Goal: Communication & Community: Answer question/provide support

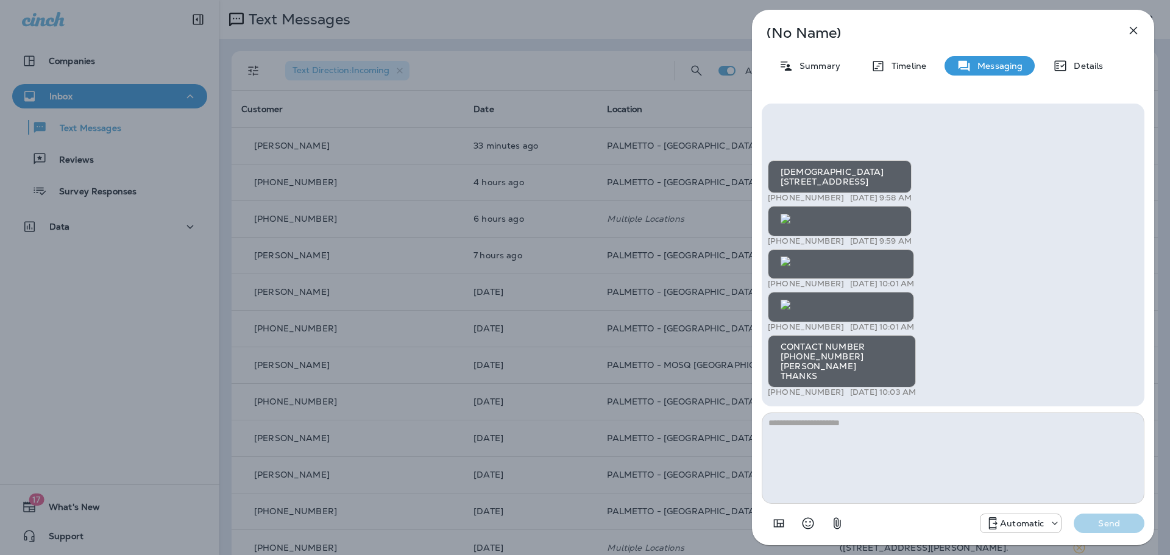
scroll to position [-530, 0]
click at [790, 258] on img at bounding box center [785, 261] width 10 height 10
click at [1131, 28] on icon "button" at bounding box center [1133, 31] width 8 height 8
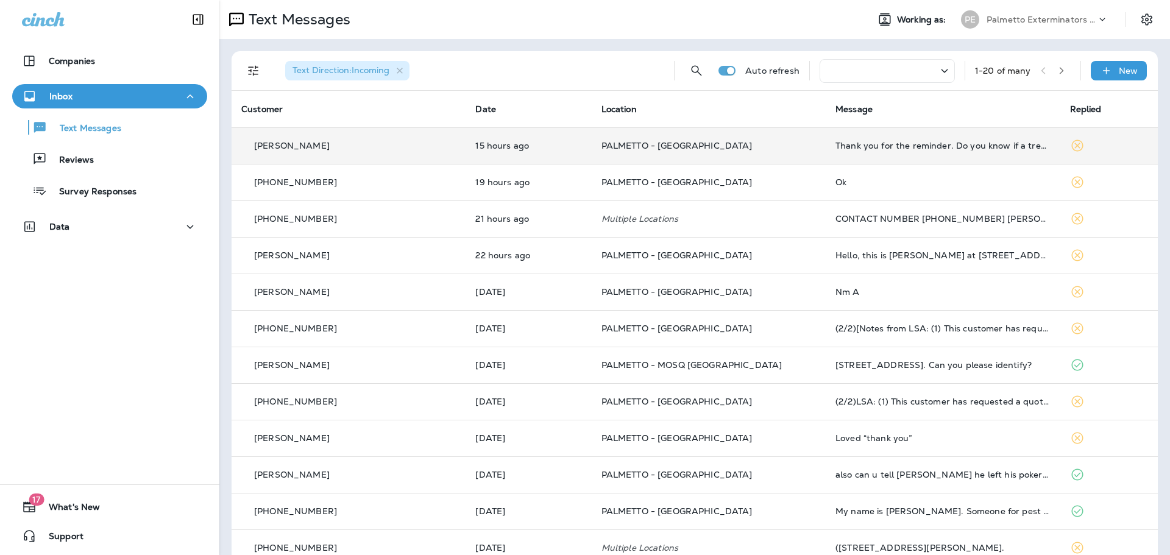
click at [255, 144] on p "[PERSON_NAME]" at bounding box center [292, 146] width 76 height 10
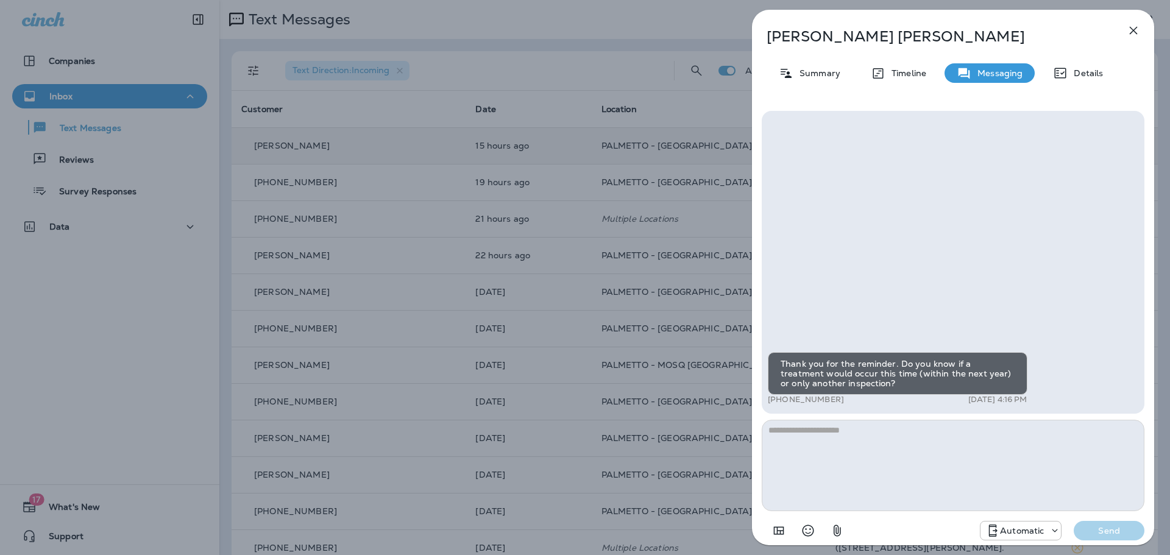
click at [1135, 29] on icon "button" at bounding box center [1133, 31] width 8 height 8
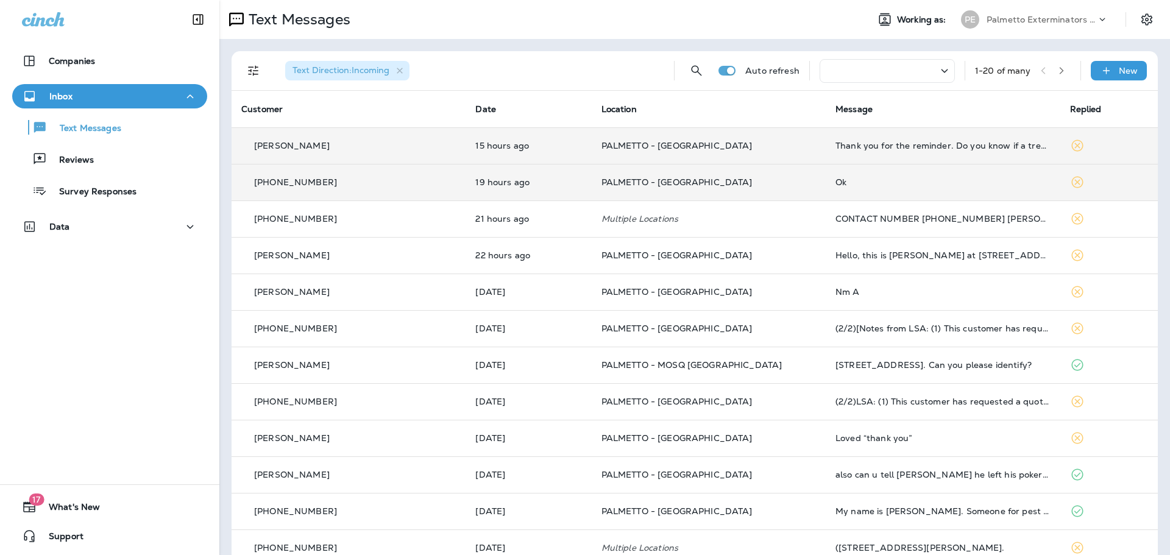
click at [314, 185] on p "[PHONE_NUMBER]" at bounding box center [295, 182] width 83 height 10
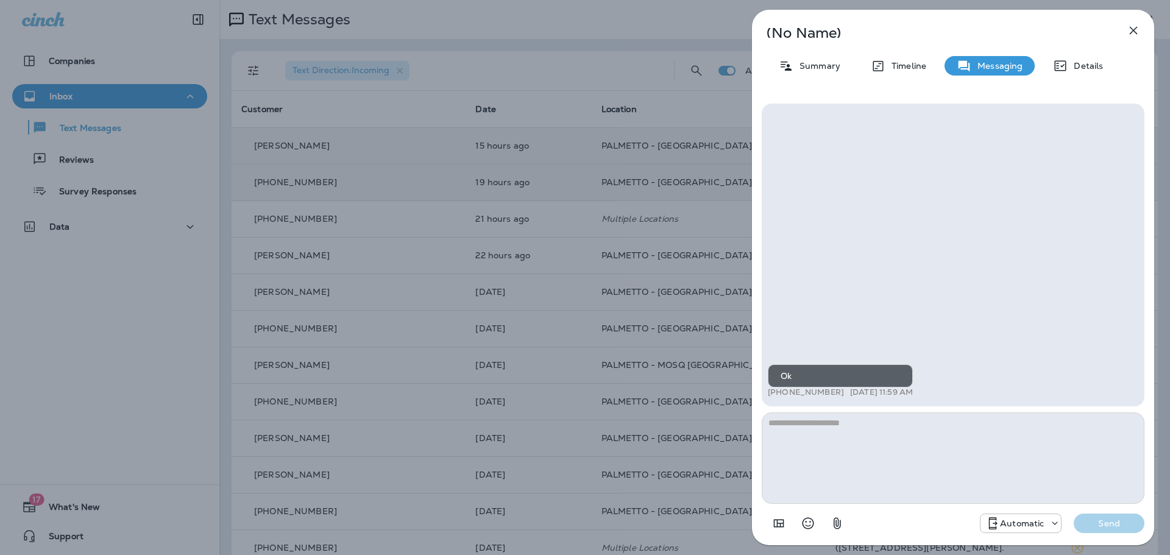
click at [1133, 29] on icon "button" at bounding box center [1133, 30] width 15 height 15
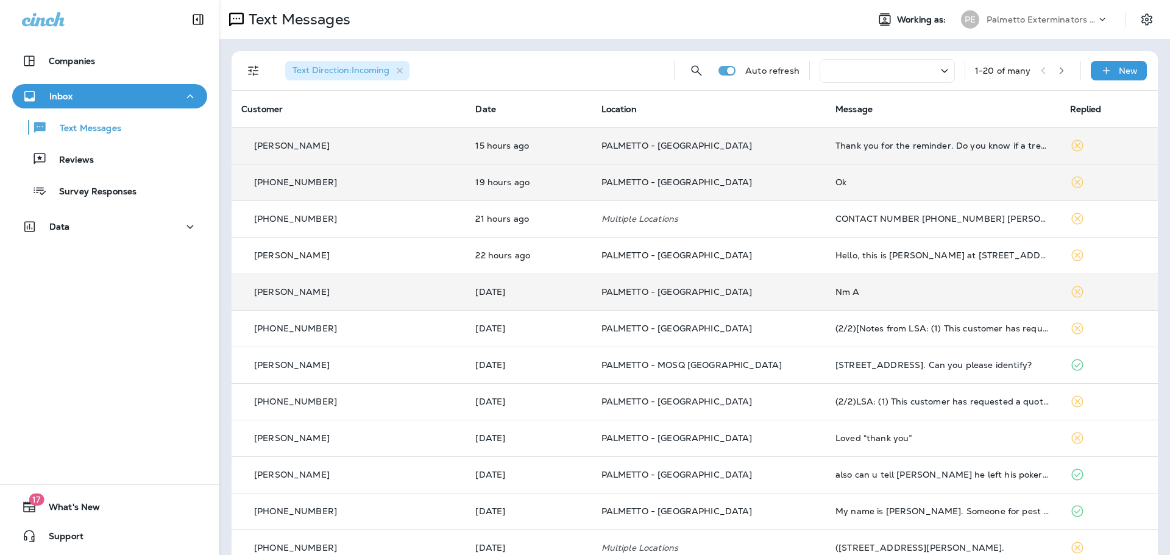
click at [273, 293] on p "[PERSON_NAME]" at bounding box center [292, 292] width 76 height 10
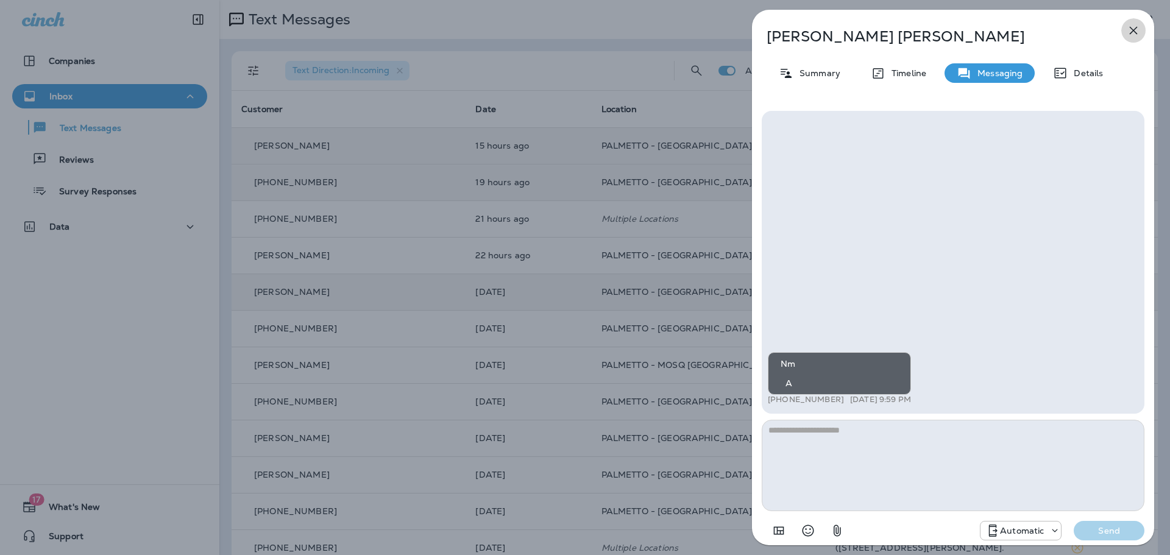
click at [1132, 31] on icon "button" at bounding box center [1133, 31] width 8 height 8
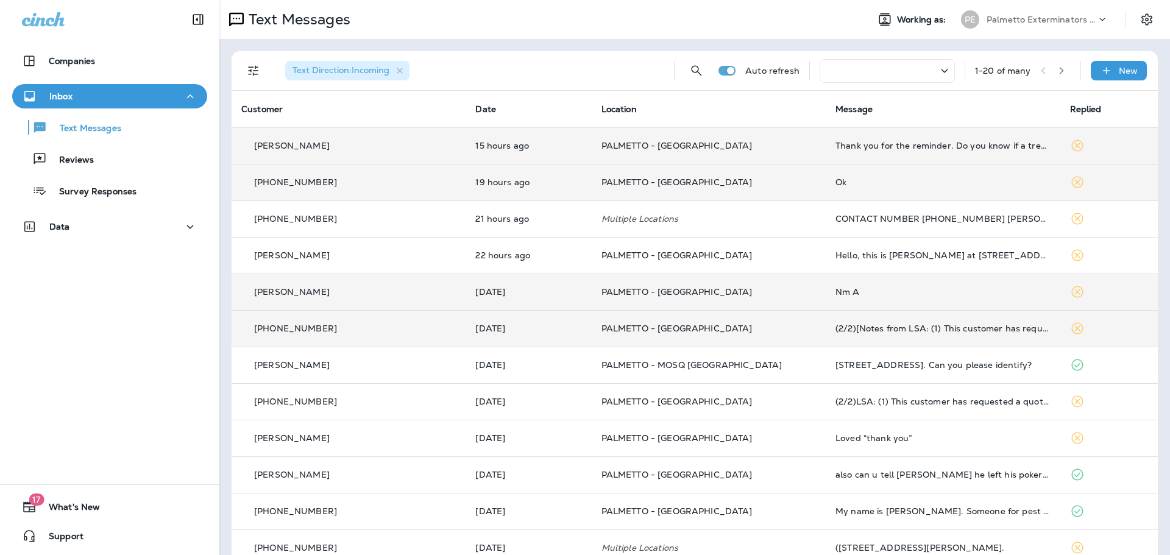
click at [280, 331] on p "[PHONE_NUMBER]" at bounding box center [295, 328] width 83 height 10
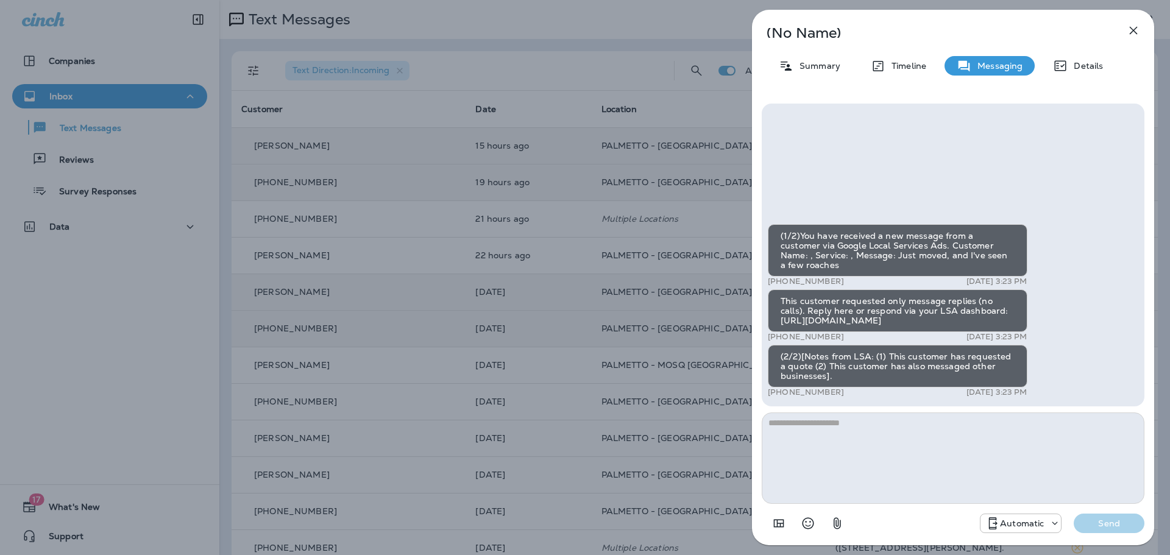
click at [783, 426] on textarea at bounding box center [952, 457] width 383 height 91
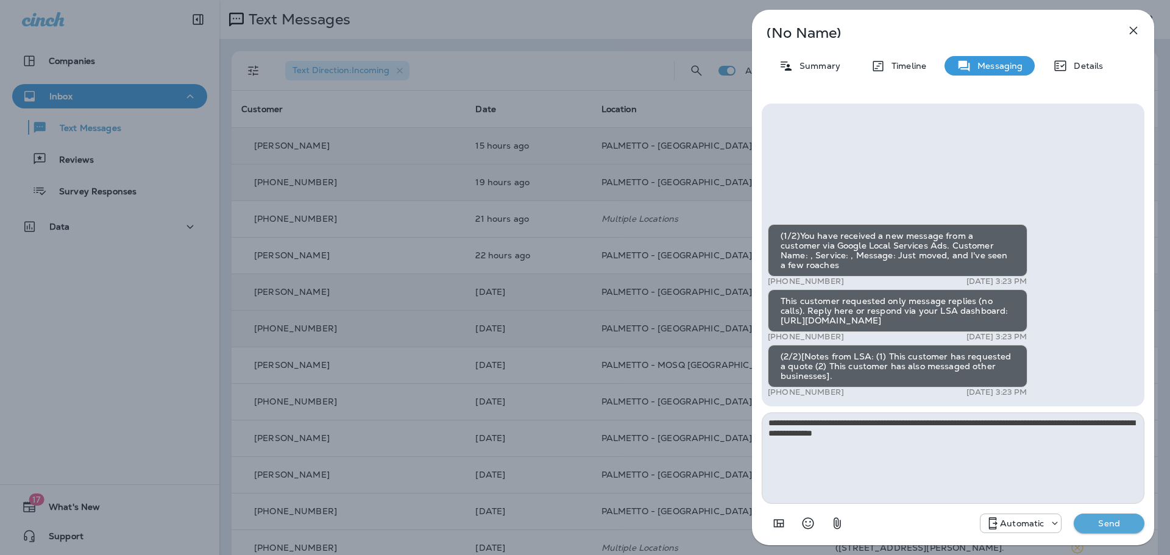
type textarea "**********"
click at [1122, 522] on p "Send" at bounding box center [1108, 523] width 51 height 11
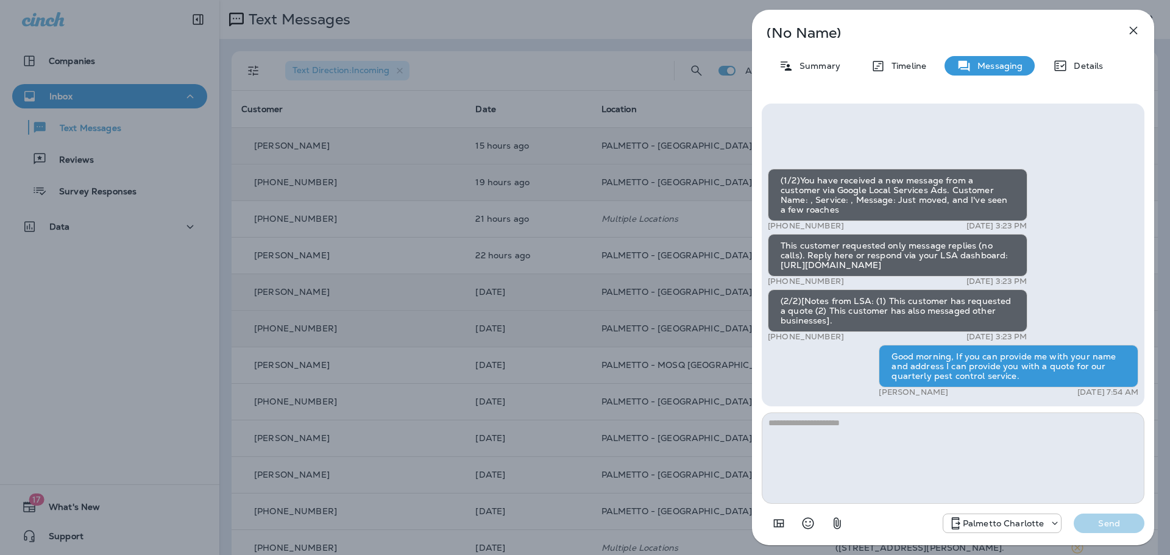
click at [1137, 30] on icon "button" at bounding box center [1133, 30] width 15 height 15
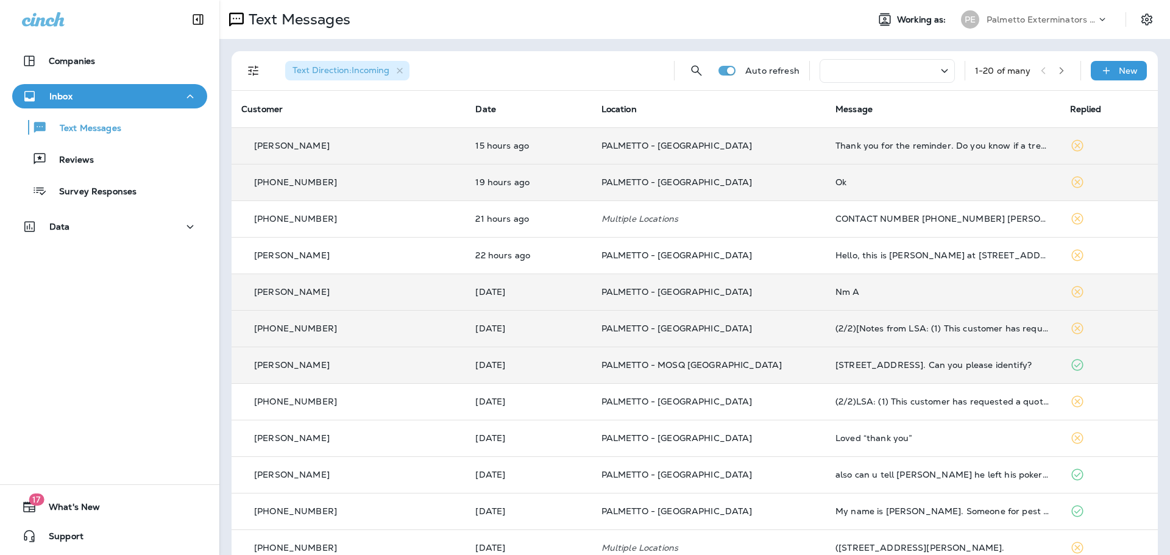
click at [284, 367] on p "[PERSON_NAME]" at bounding box center [292, 365] width 76 height 10
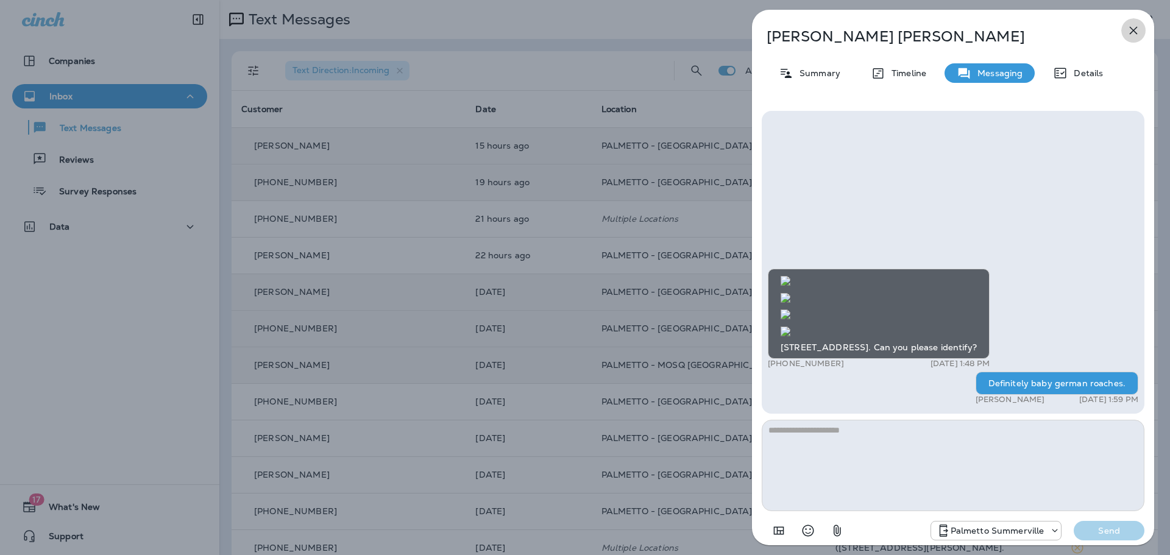
click at [1131, 30] on icon "button" at bounding box center [1133, 30] width 15 height 15
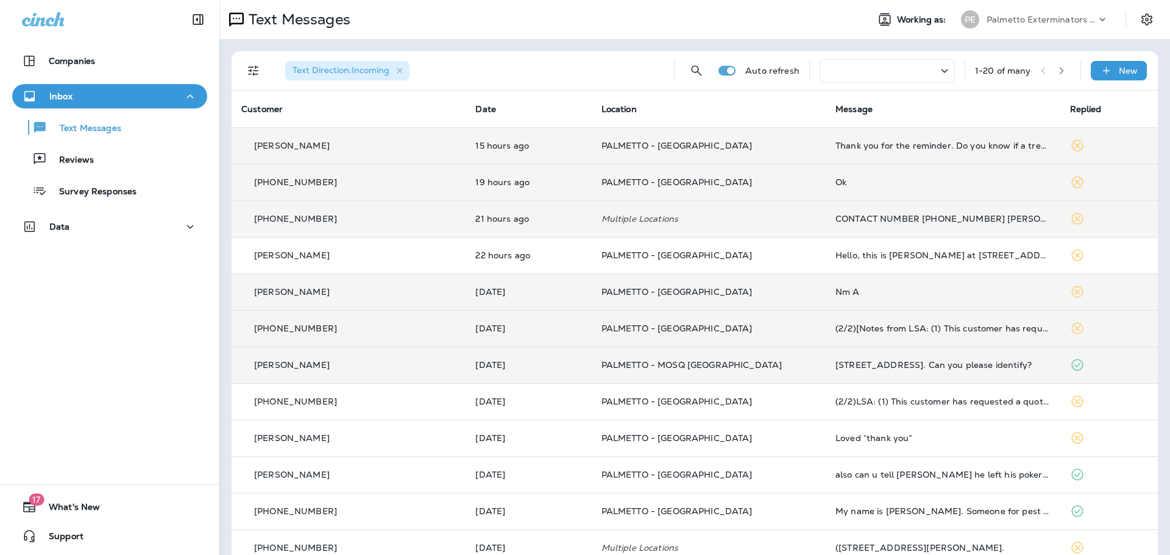
click at [316, 221] on p "[PHONE_NUMBER]" at bounding box center [295, 219] width 83 height 10
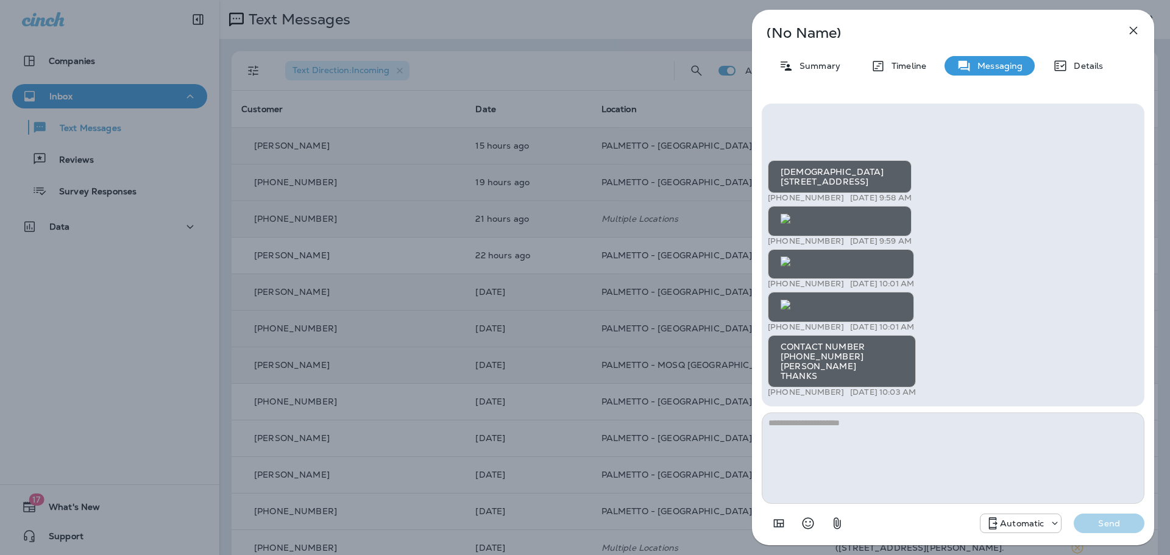
scroll to position [-1050, 0]
click at [1135, 28] on icon "button" at bounding box center [1133, 30] width 15 height 15
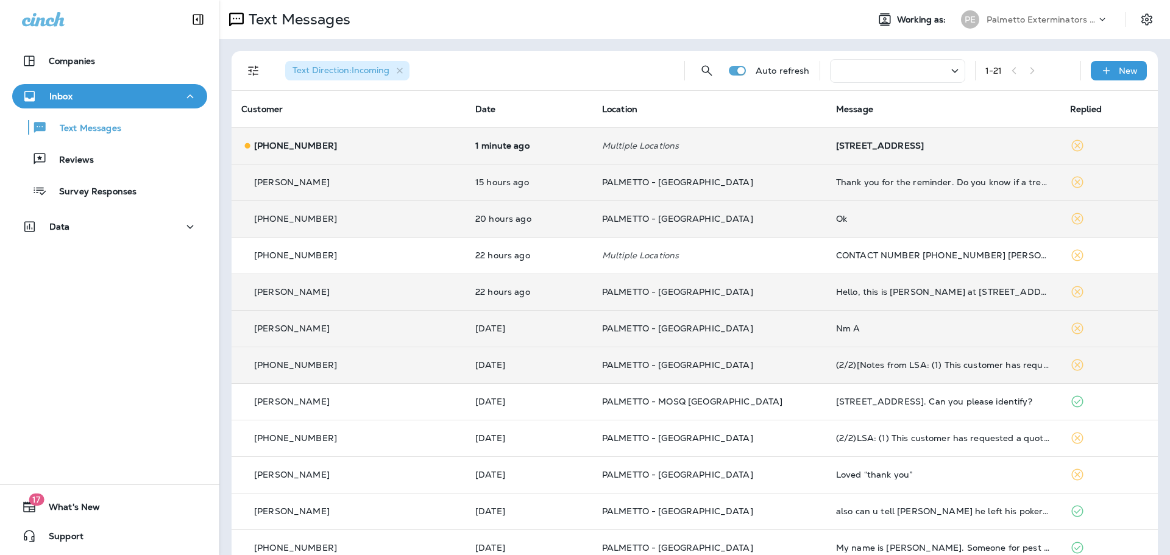
click at [311, 146] on p "[PHONE_NUMBER]" at bounding box center [295, 146] width 83 height 10
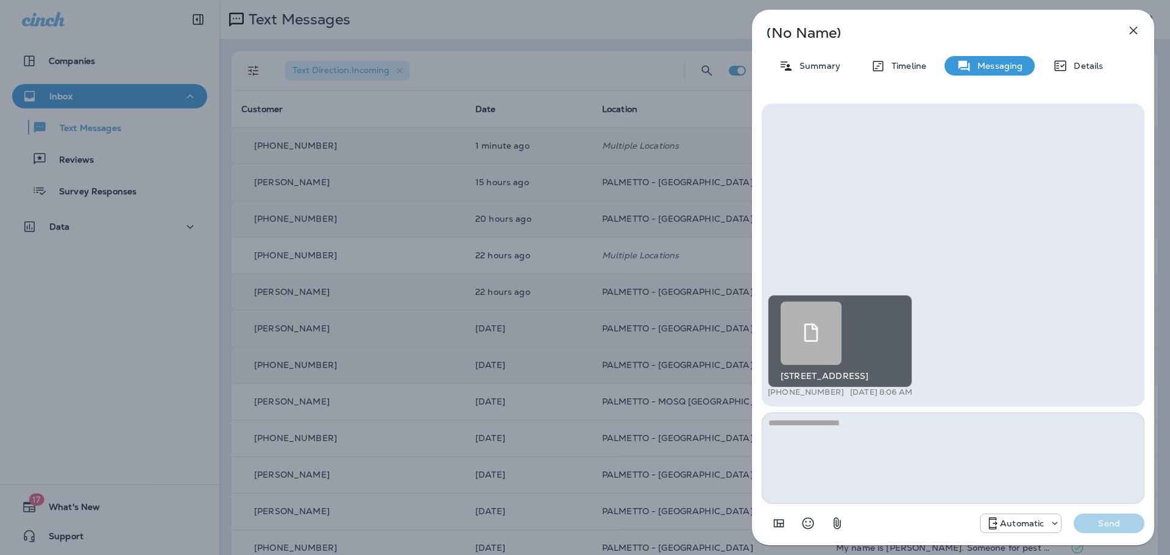
click at [831, 347] on div at bounding box center [810, 333] width 61 height 63
click at [819, 343] on div at bounding box center [810, 333] width 61 height 63
